Goal: Transaction & Acquisition: Purchase product/service

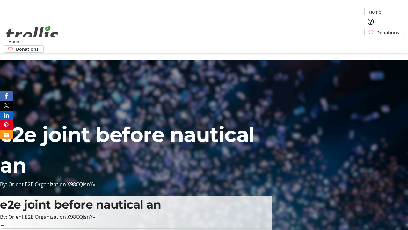
click at [377, 29] on span "Donations" at bounding box center [388, 32] width 23 height 7
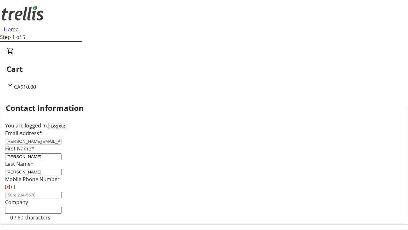
select select "CA"
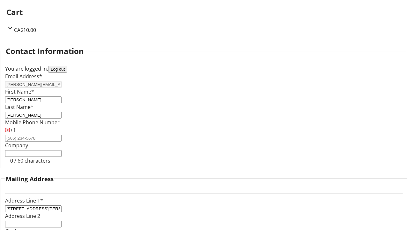
select select "BC"
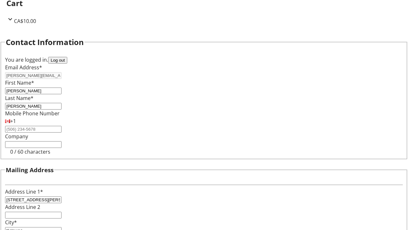
type input "Kelowna"
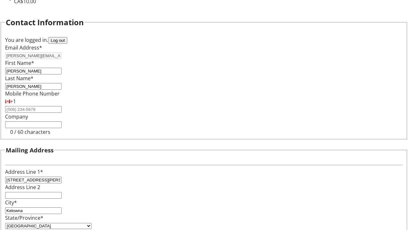
type input "V1Y 0C2"
